Goal: Navigation & Orientation: Find specific page/section

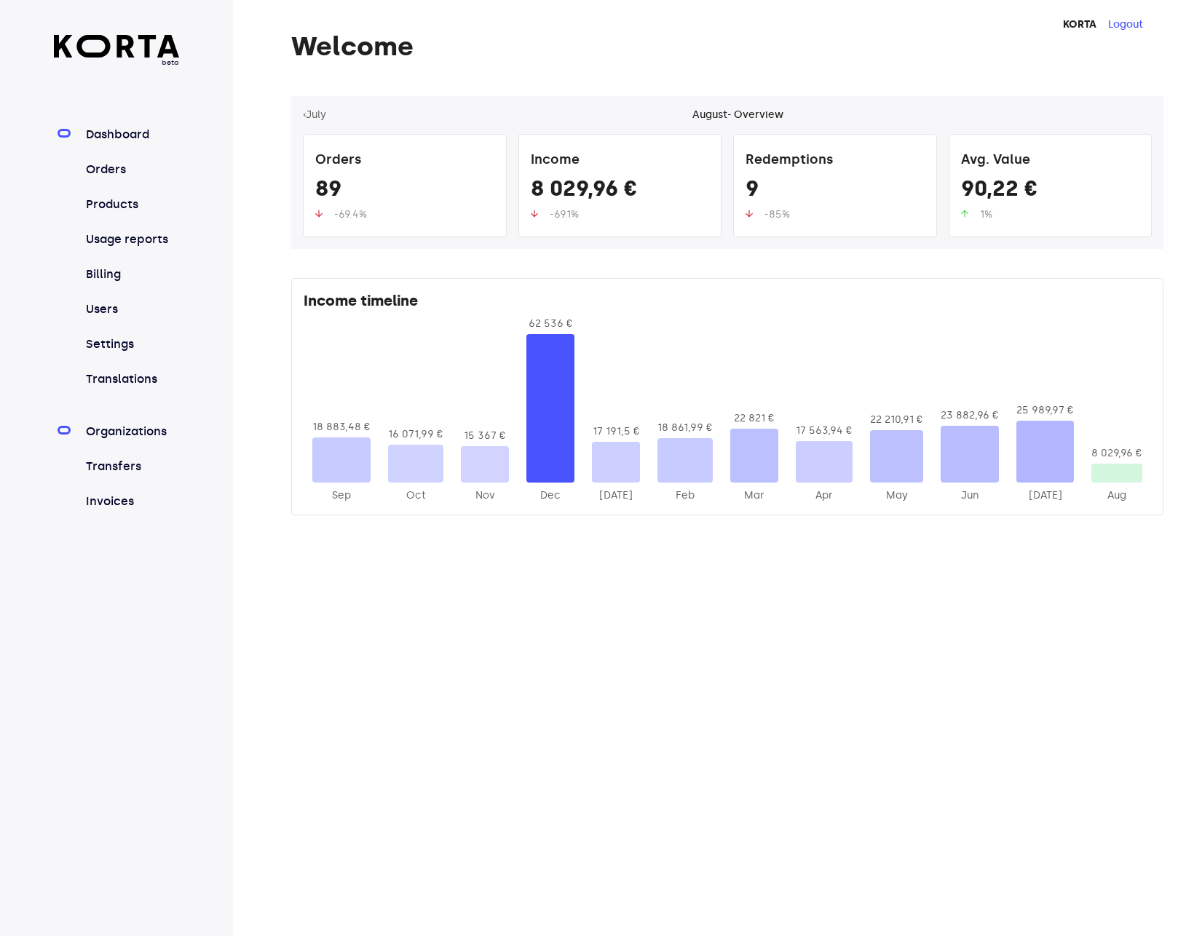
click at [138, 434] on link "Organizations" at bounding box center [131, 431] width 97 height 17
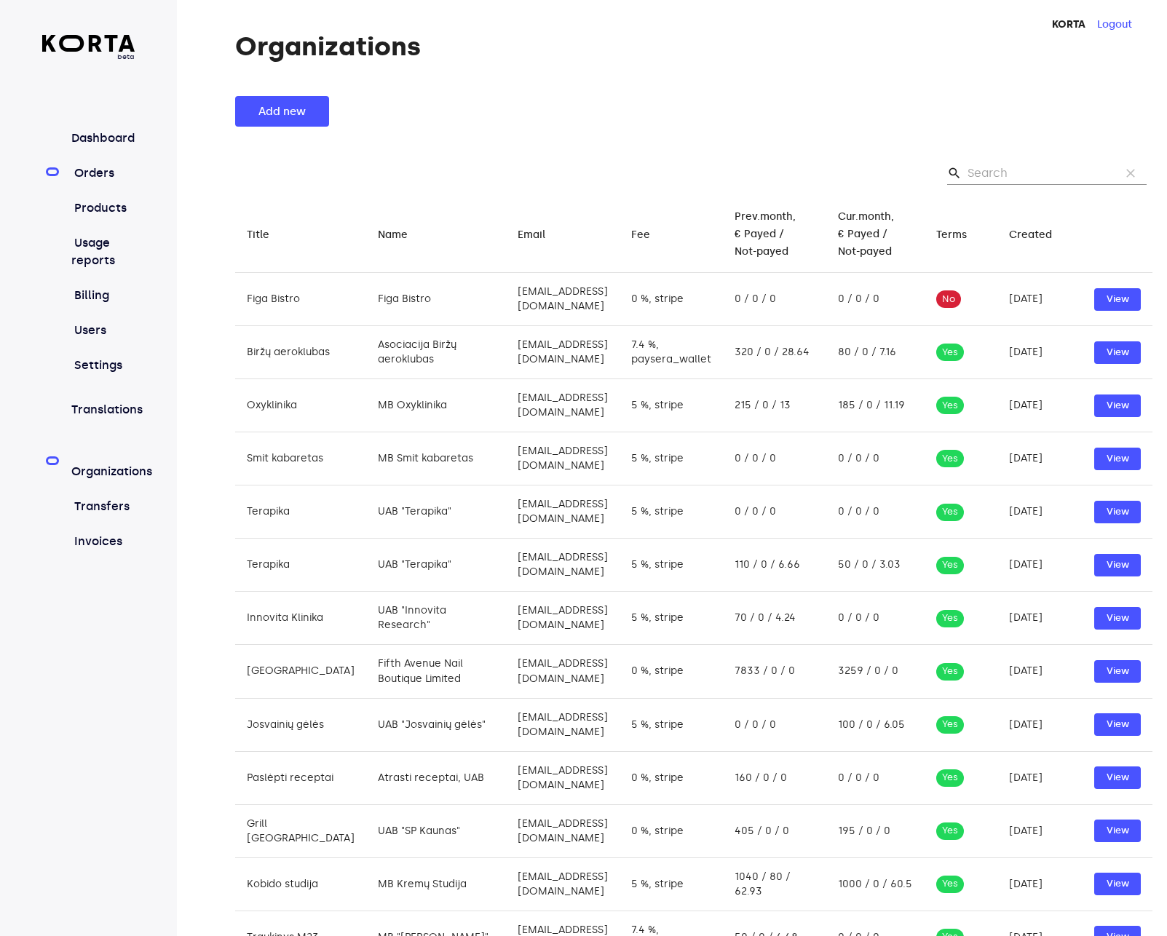
click at [115, 172] on link "Orders" at bounding box center [102, 173] width 63 height 17
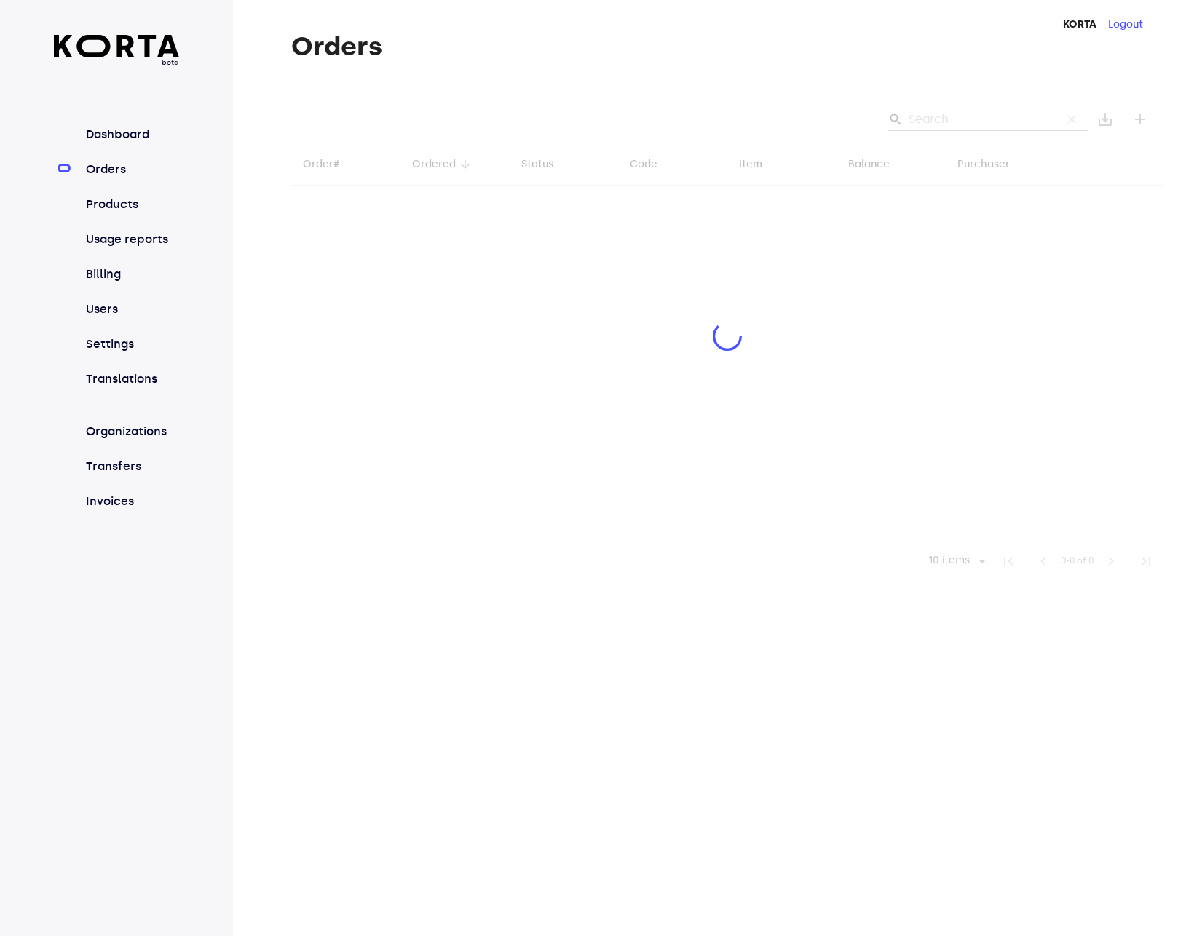
click at [923, 44] on h1 "Orders" at bounding box center [727, 46] width 872 height 29
